Goal: Navigation & Orientation: Understand site structure

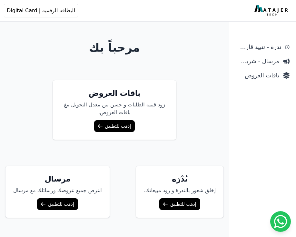
scroll to position [48, 0]
click at [114, 129] on link "إذهب للتطبيق" at bounding box center [114, 126] width 41 height 12
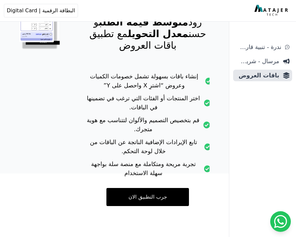
scroll to position [89, 0]
click at [140, 196] on link "جرب التطبيق الان" at bounding box center [148, 197] width 83 height 18
click at [260, 62] on span "مرسال - شريط دعاية" at bounding box center [258, 61] width 44 height 9
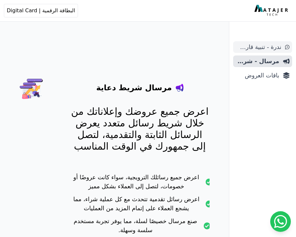
click at [252, 47] on span "ندرة - تنبية قارب علي النفاذ" at bounding box center [259, 47] width 46 height 9
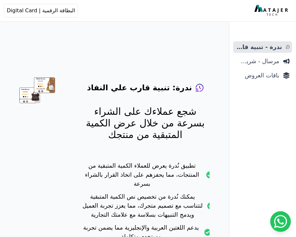
click at [50, 16] on button "Open user menu البطاقة الرقمية | Digital Card" at bounding box center [41, 11] width 74 height 14
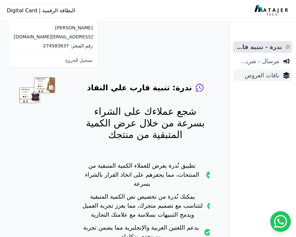
click at [255, 70] on link "باقات العروض" at bounding box center [263, 76] width 59 height 12
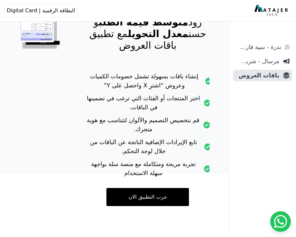
scroll to position [89, 0]
click at [164, 202] on link "جرب التطبيق الان" at bounding box center [148, 197] width 83 height 18
click at [124, 194] on link "جرب التطبيق الان" at bounding box center [148, 197] width 83 height 18
